Goal: Task Accomplishment & Management: Complete application form

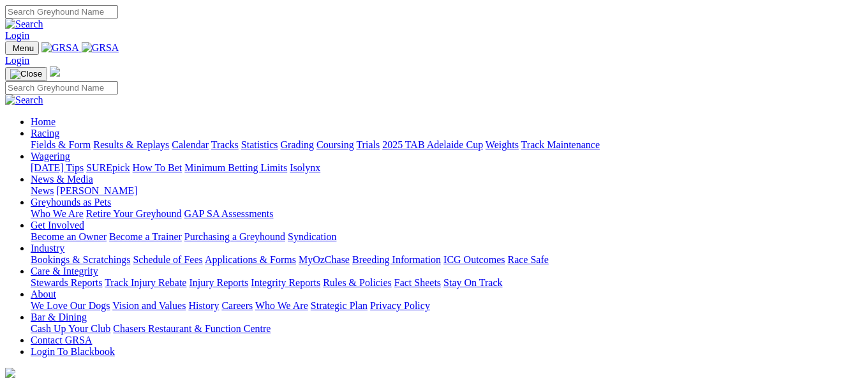
scroll to position [383, 0]
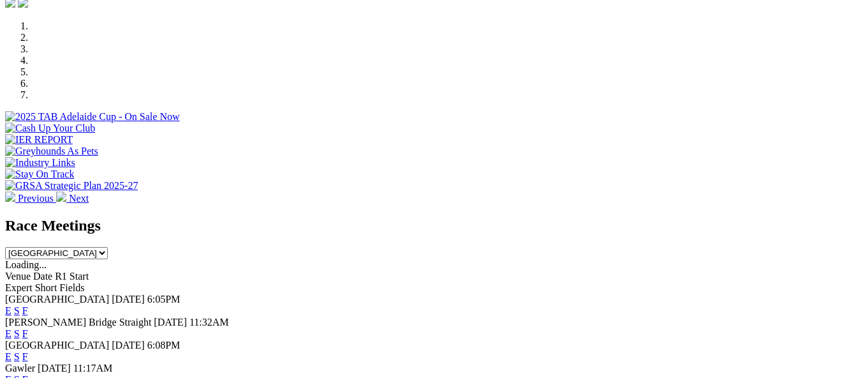
click at [28, 374] on link "F" at bounding box center [25, 379] width 6 height 11
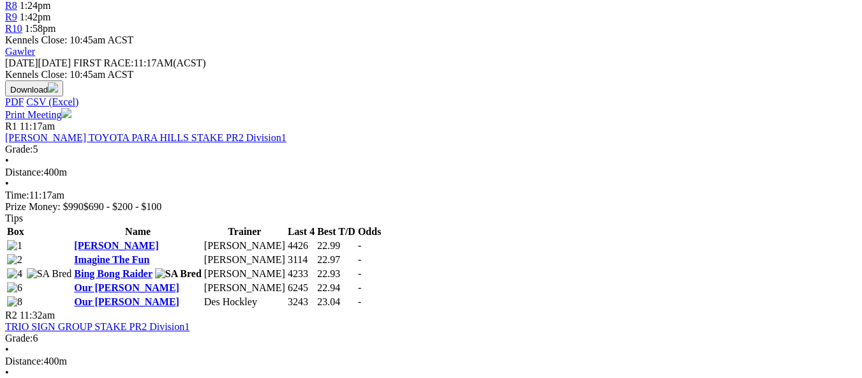
scroll to position [510, 0]
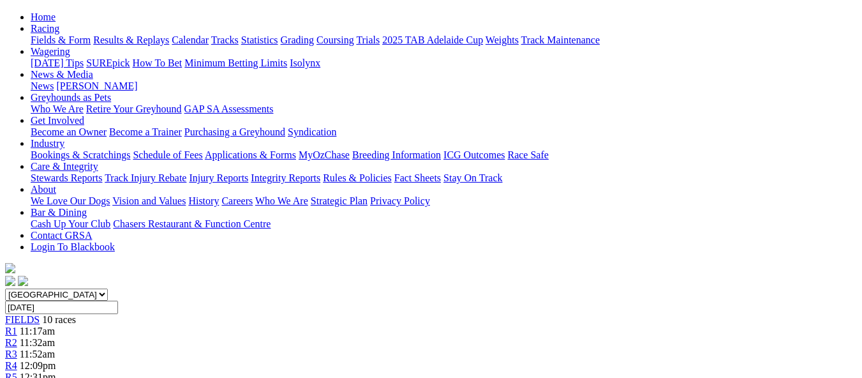
scroll to position [64, 0]
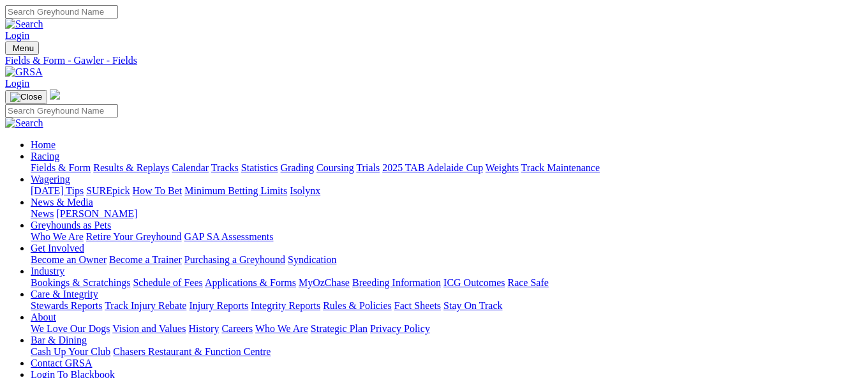
click at [130, 277] on link "Bookings & Scratchings" at bounding box center [80, 282] width 99 height 11
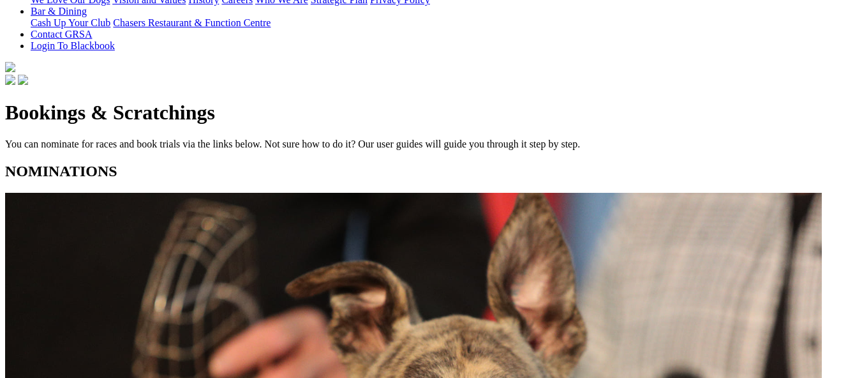
scroll to position [383, 0]
